Goal: Task Accomplishment & Management: Complete application form

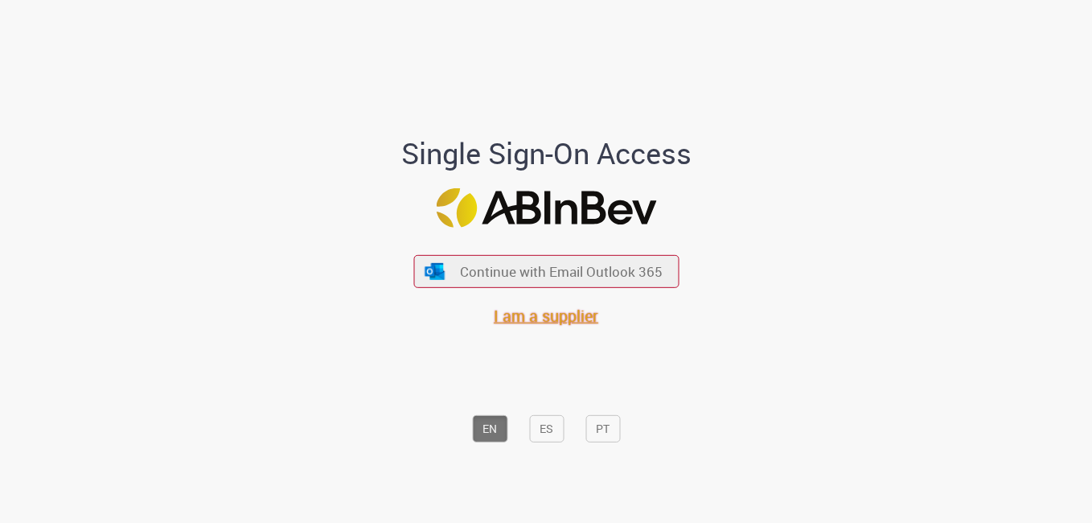
click at [555, 320] on span "I am a supplier" at bounding box center [546, 316] width 105 height 22
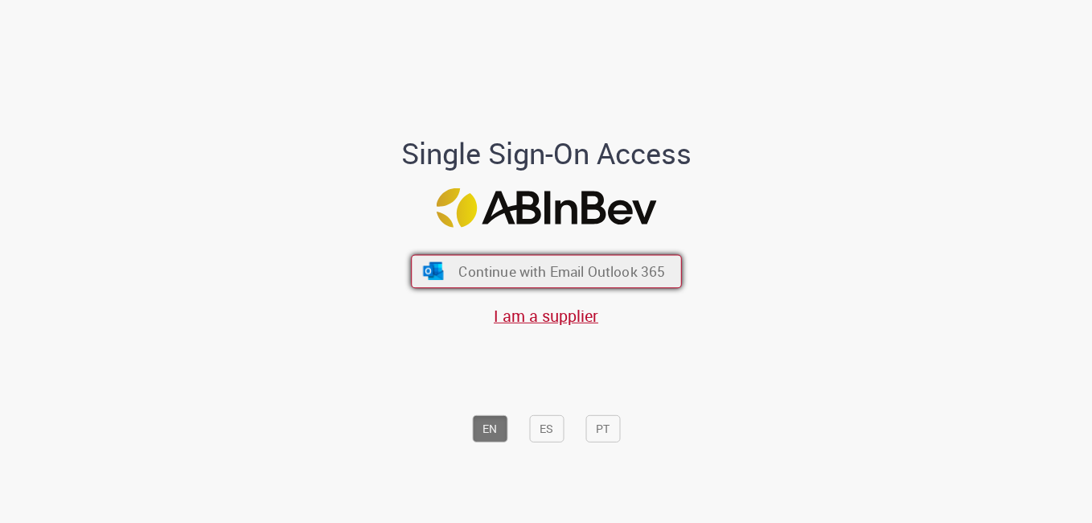
click at [522, 265] on span "Continue with Email Outlook 365" at bounding box center [561, 271] width 207 height 18
